Goal: Browse casually: Explore the website without a specific task or goal

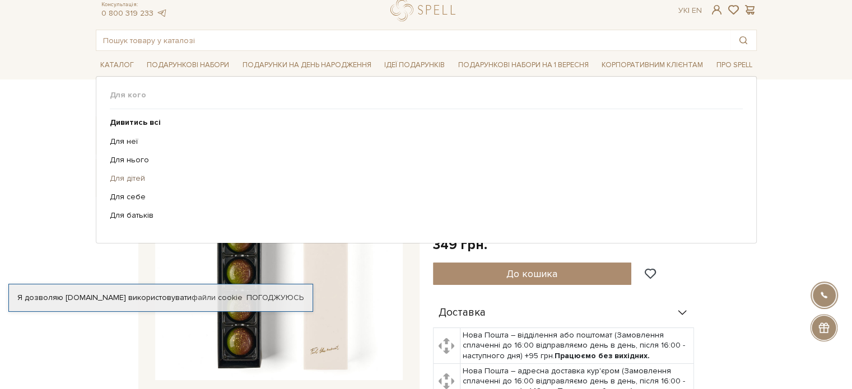
scroll to position [56, 0]
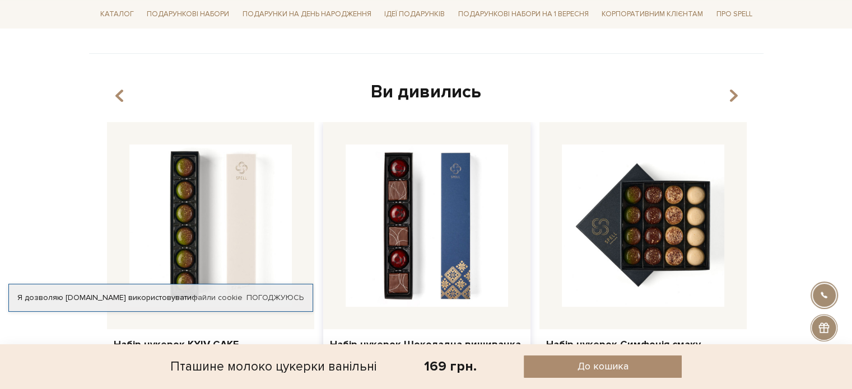
scroll to position [560, 0]
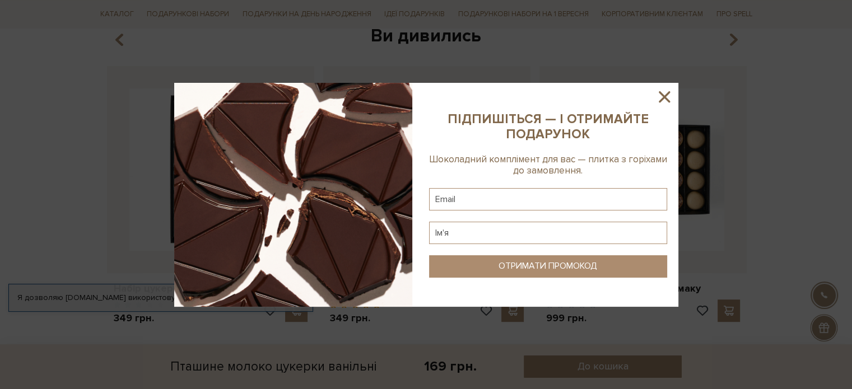
click at [663, 101] on icon at bounding box center [664, 96] width 19 height 19
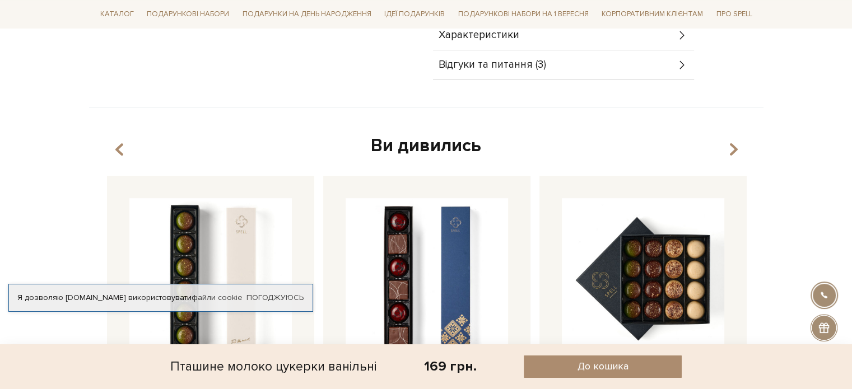
scroll to position [448, 0]
